Goal: Check status

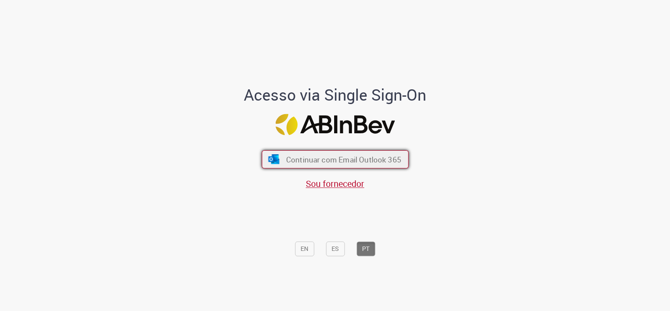
click at [348, 150] on button "Continuar com Email Outlook 365" at bounding box center [335, 159] width 147 height 18
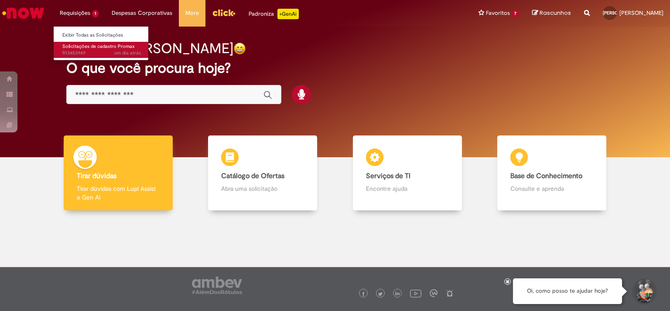
click at [91, 42] on link "Solicitações de cadastro Promax um dia atrás um dia atrás R13453949" at bounding box center [102, 50] width 96 height 16
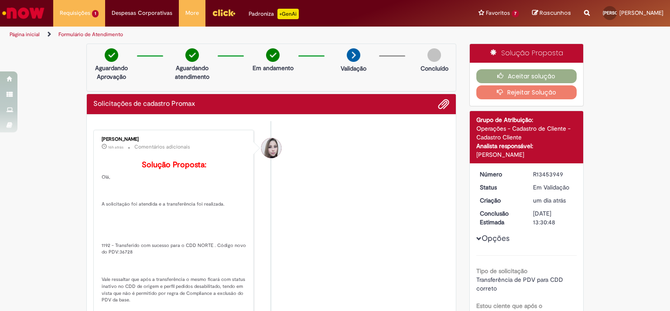
scroll to position [87, 0]
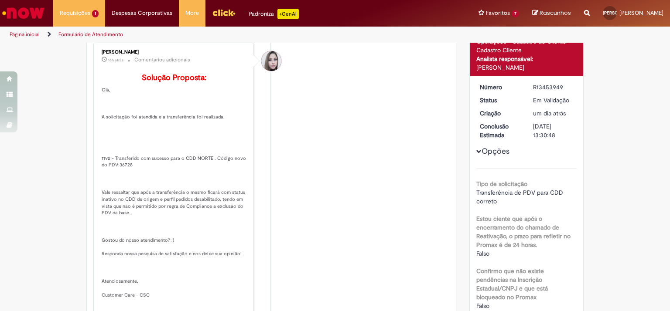
click at [120, 176] on p "Solução Proposta: [GEOGRAPHIC_DATA], A solicitação foi atendida e a transferênc…" at bounding box center [174, 200] width 145 height 252
copy p "36728"
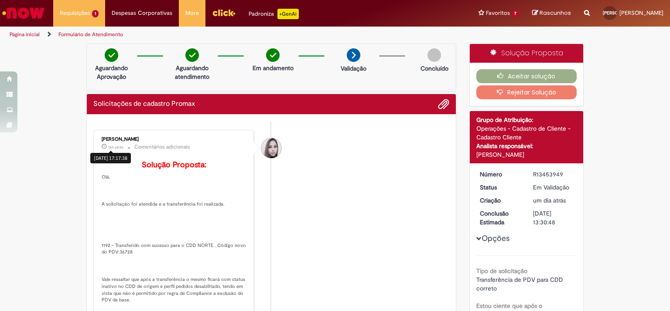
click at [108, 148] on span "16h atrás" at bounding box center [115, 147] width 15 height 5
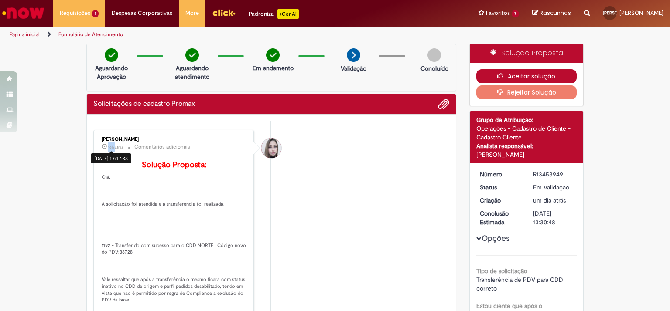
click at [558, 76] on button "Aceitar solução" at bounding box center [526, 76] width 101 height 14
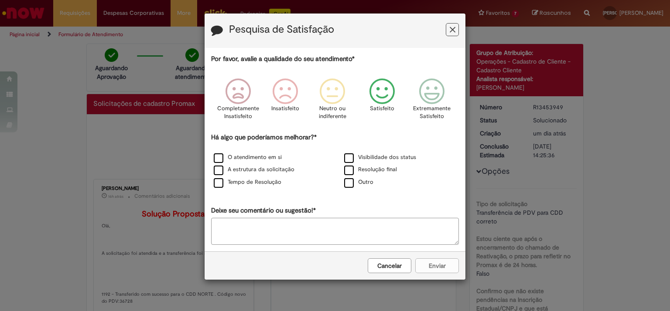
click at [390, 91] on icon "Feedback" at bounding box center [382, 91] width 33 height 26
click at [440, 261] on div "Cancelar Enviar" at bounding box center [335, 266] width 261 height 28
drag, startPoint x: 431, startPoint y: 271, endPoint x: 417, endPoint y: 252, distance: 22.8
click at [430, 271] on div "Cancelar Enviar" at bounding box center [335, 266] width 261 height 28
click at [455, 31] on button "Feedback" at bounding box center [452, 29] width 13 height 13
